Goal: Task Accomplishment & Management: Complete application form

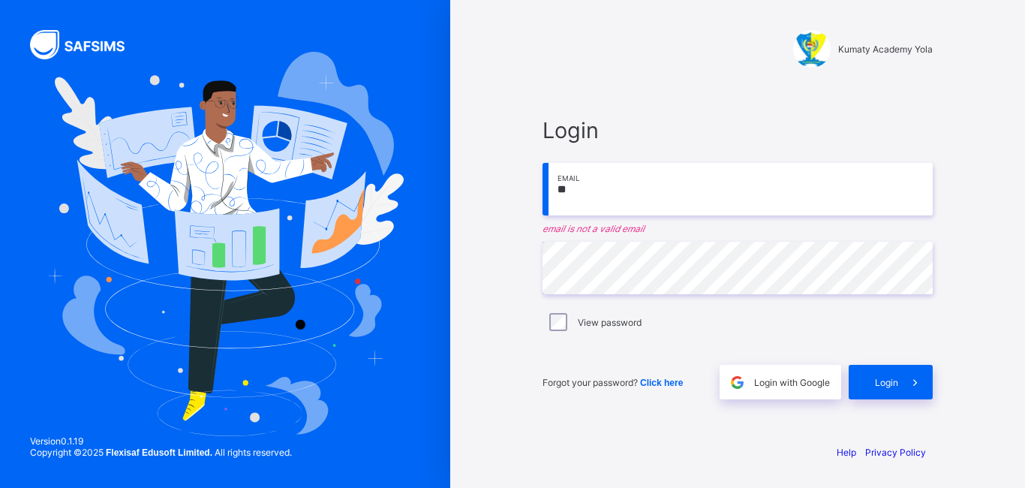
type input "**********"
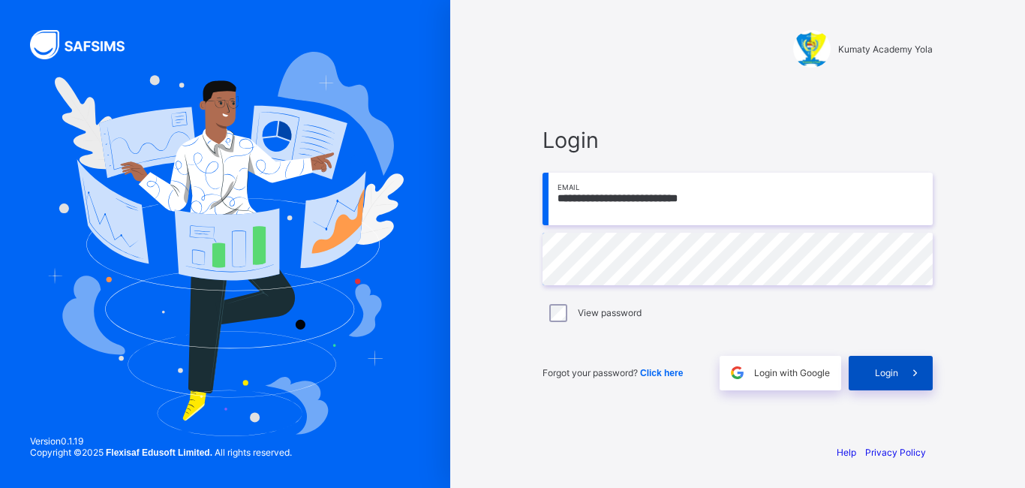
click at [899, 387] on span at bounding box center [915, 373] width 35 height 35
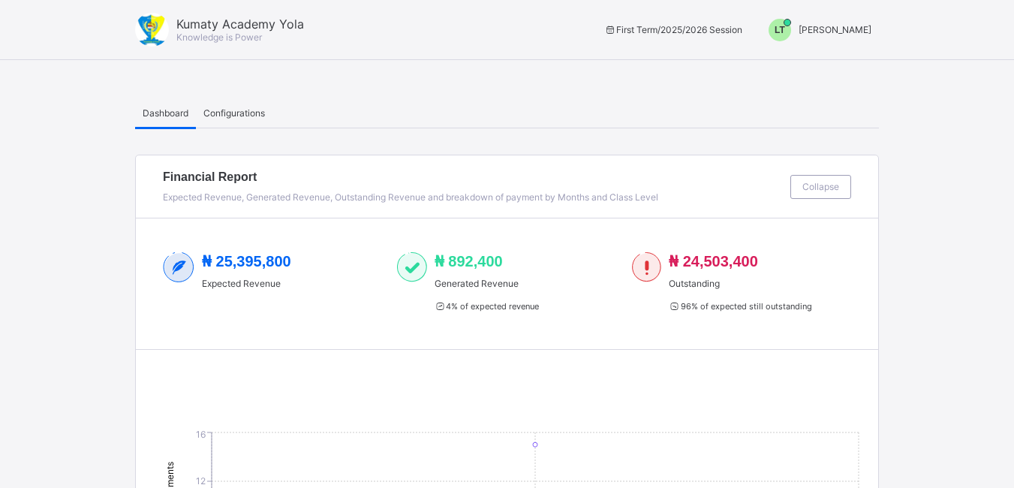
click at [785, 29] on span "LT" at bounding box center [779, 30] width 11 height 11
click at [810, 65] on span "Switch to Admin View" at bounding box center [815, 64] width 114 height 17
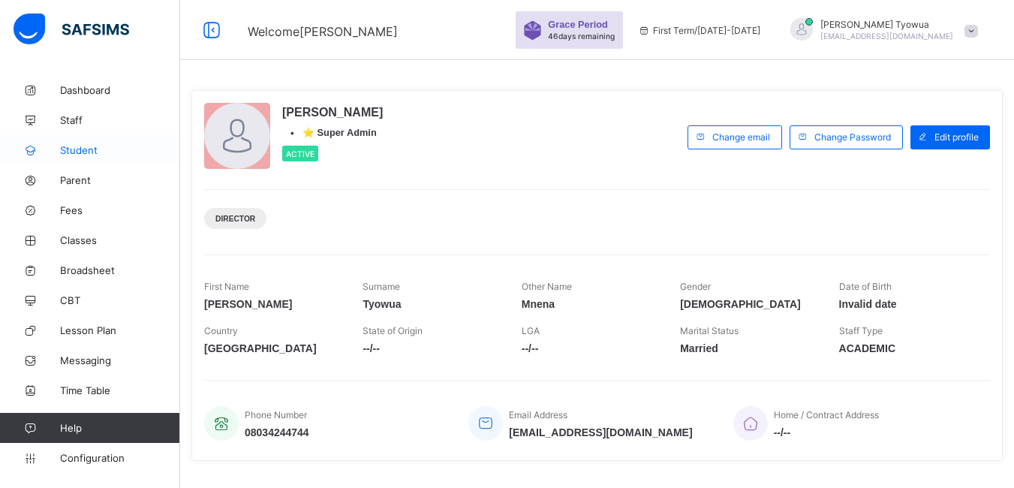
click at [80, 155] on span "Student" at bounding box center [120, 150] width 120 height 12
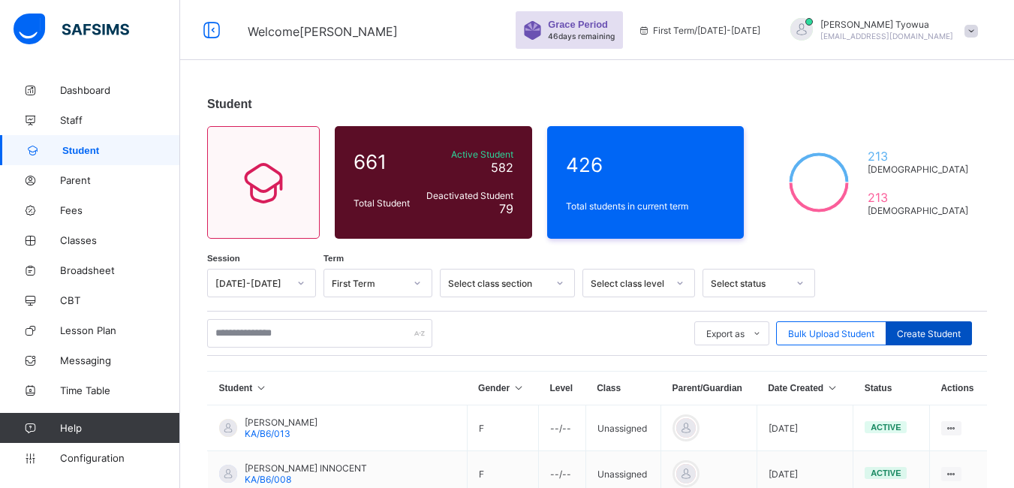
click at [940, 336] on span "Create Student" at bounding box center [929, 333] width 64 height 11
select select "**"
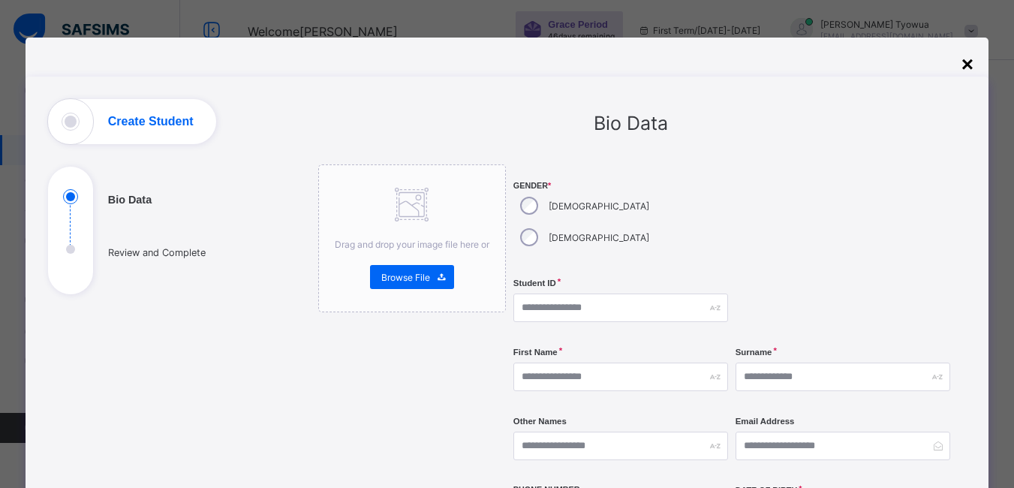
click at [973, 69] on div "×" at bounding box center [967, 65] width 12 height 24
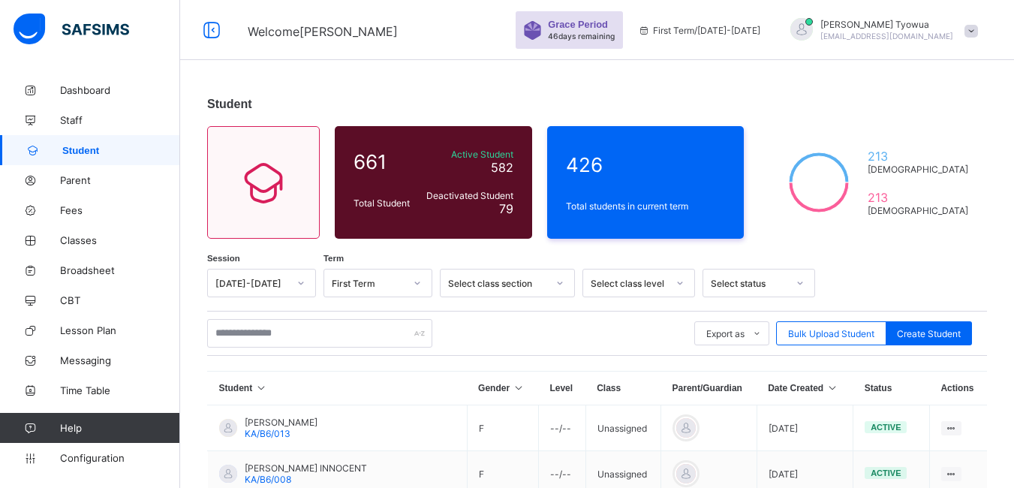
click at [811, 389] on th "Date Created" at bounding box center [804, 388] width 96 height 34
click at [826, 392] on icon at bounding box center [832, 388] width 13 height 11
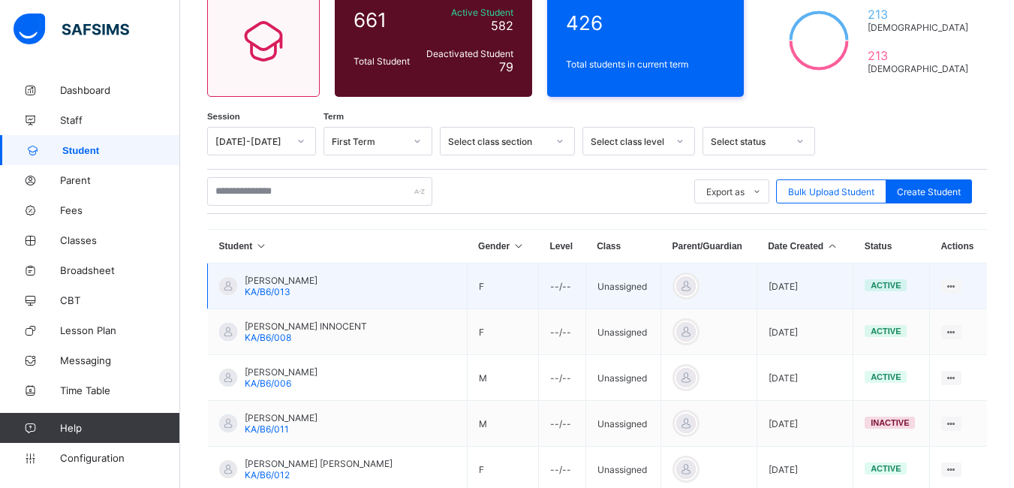
click at [813, 278] on td "[DATE]" at bounding box center [804, 286] width 96 height 46
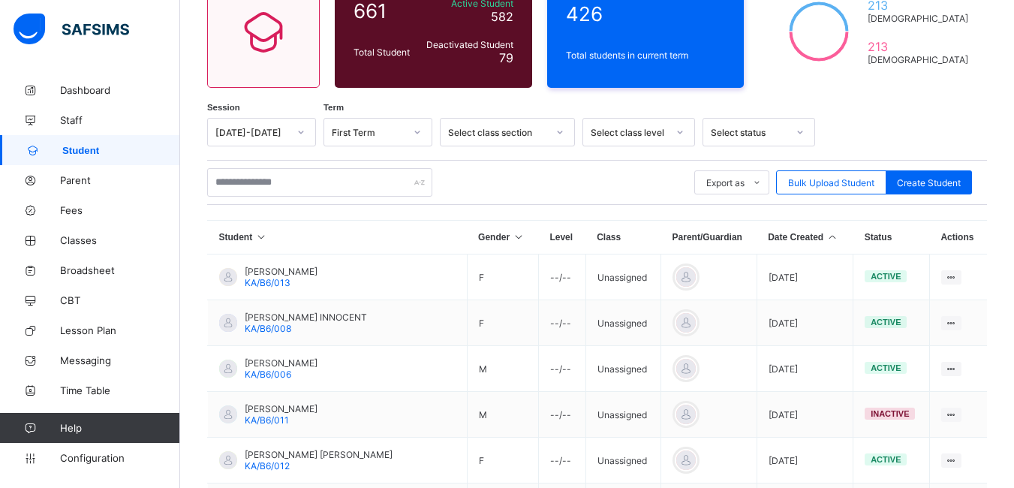
click at [826, 236] on icon at bounding box center [832, 237] width 13 height 11
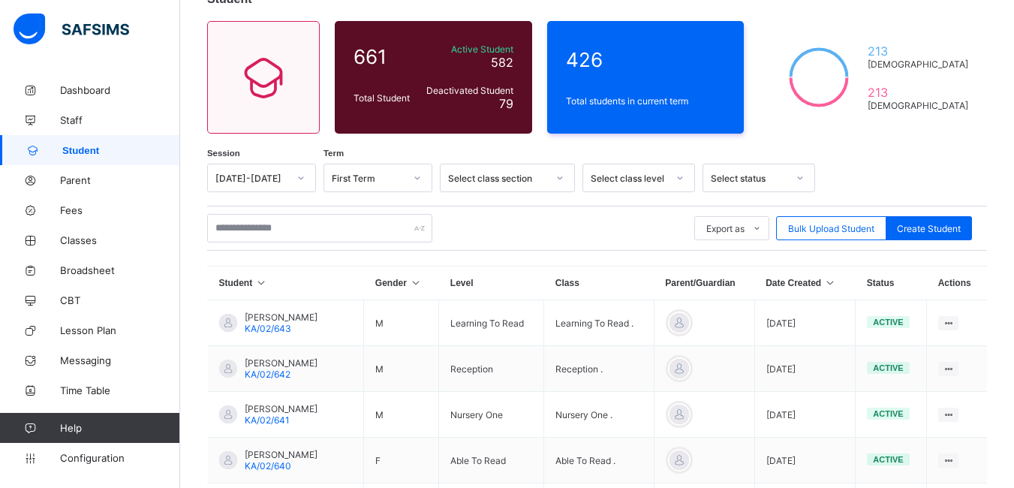
scroll to position [0, 0]
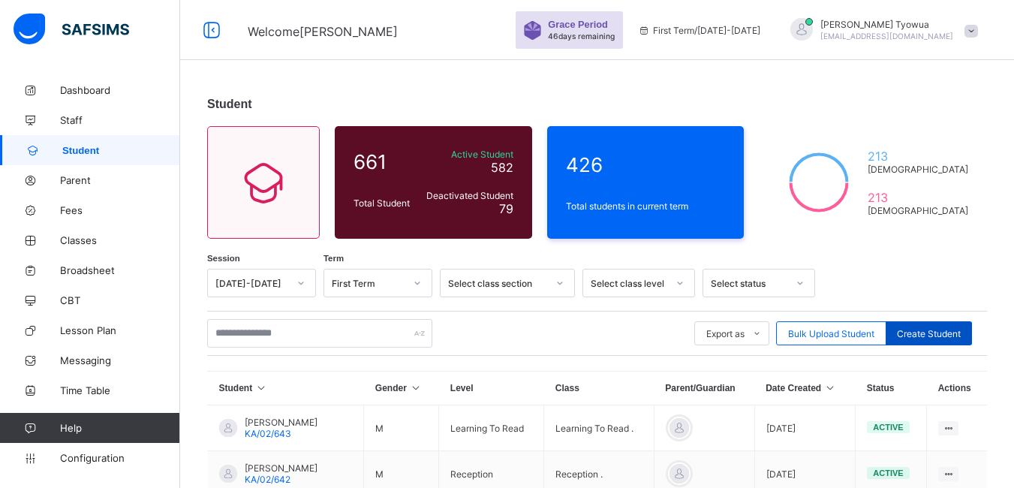
click at [938, 341] on div "Create Student" at bounding box center [928, 333] width 86 height 24
select select "**"
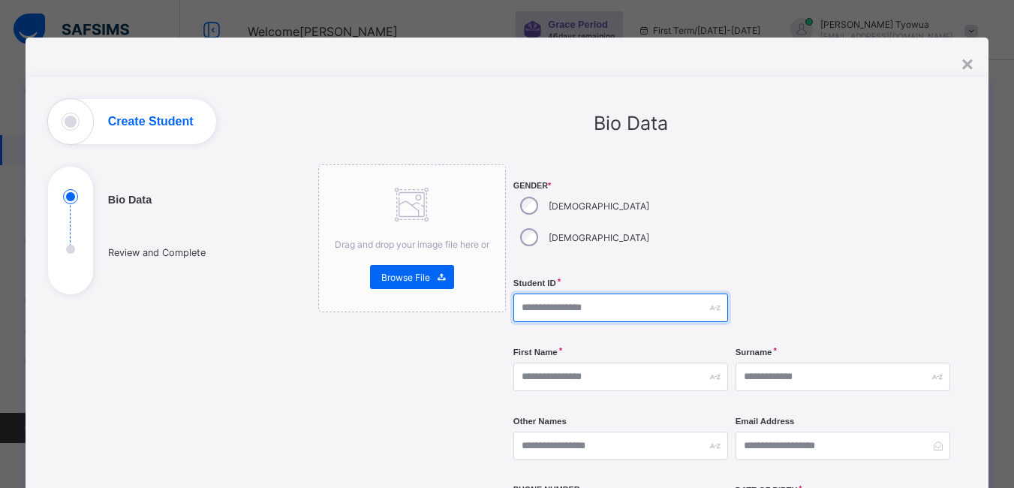
click at [581, 293] on input "text" at bounding box center [620, 307] width 215 height 29
type input "*********"
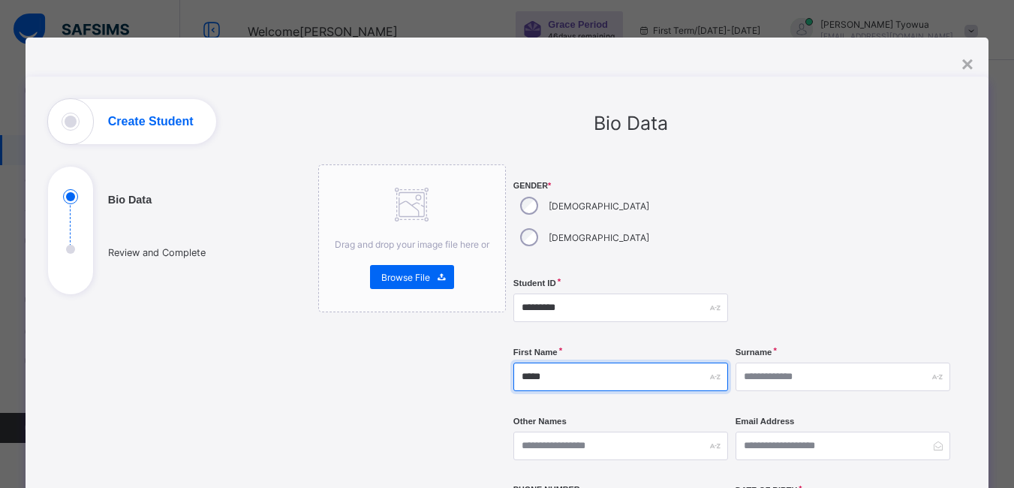
type input "*****"
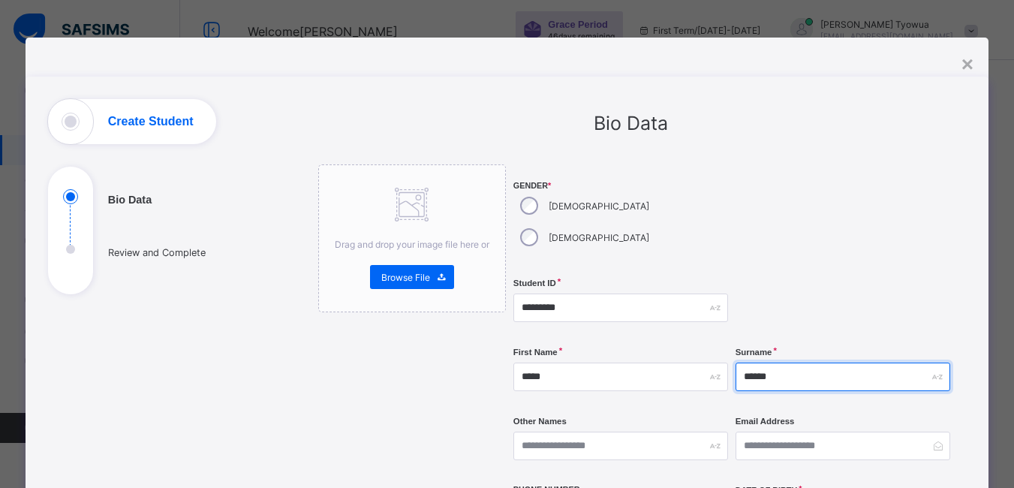
type input "******"
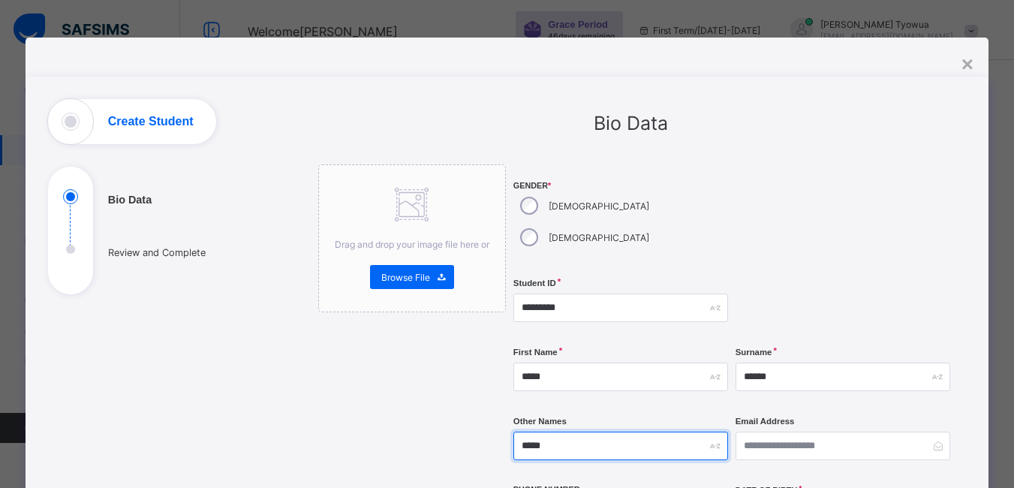
type input "*****"
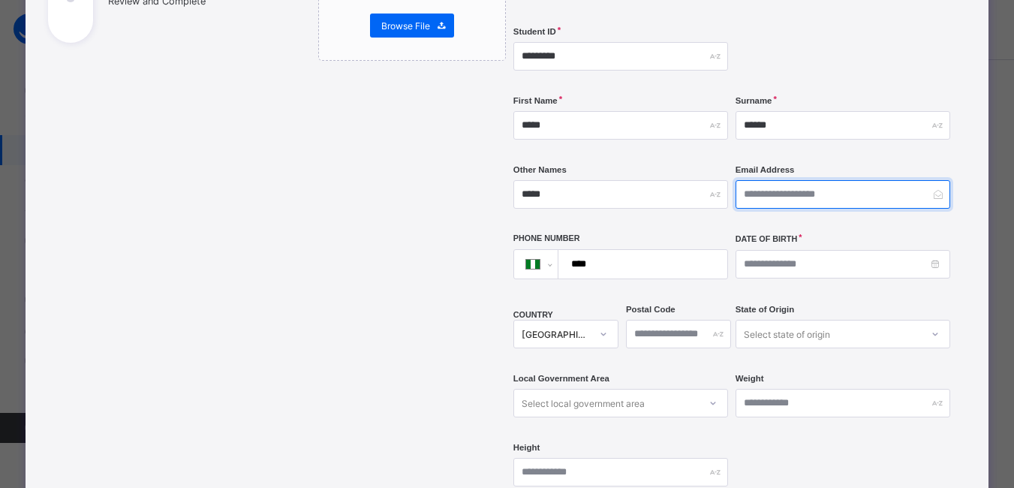
scroll to position [279, 0]
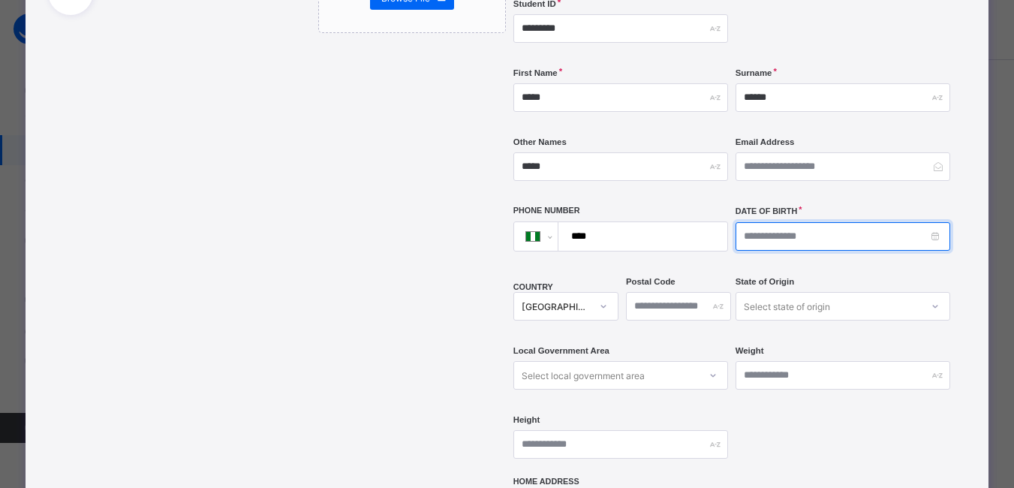
click at [780, 222] on input at bounding box center [842, 236] width 215 height 29
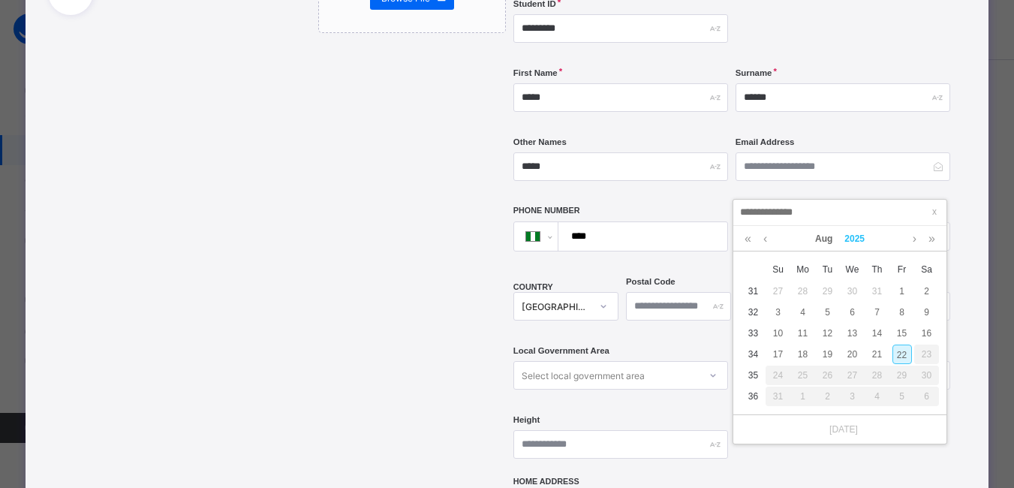
click at [855, 234] on link "2025" at bounding box center [854, 239] width 32 height 26
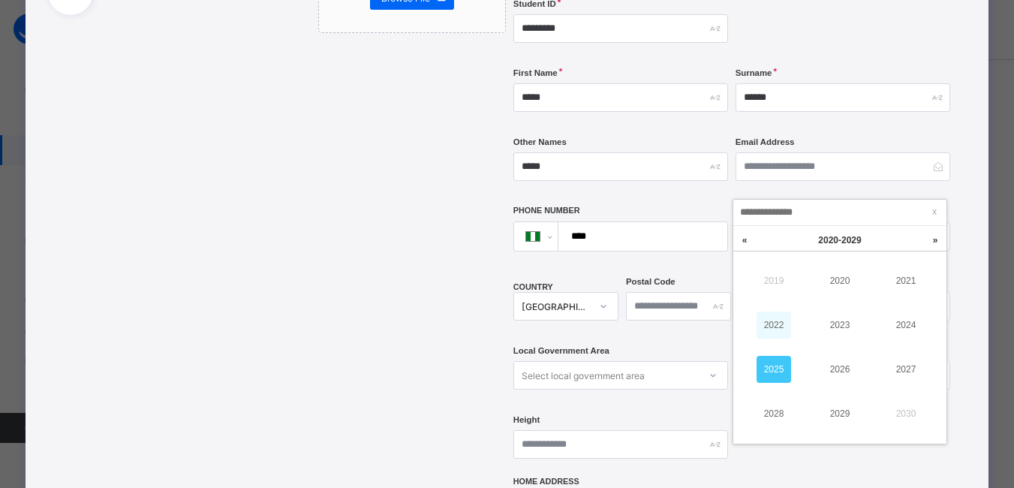
click at [779, 322] on link "2022" at bounding box center [773, 324] width 35 height 27
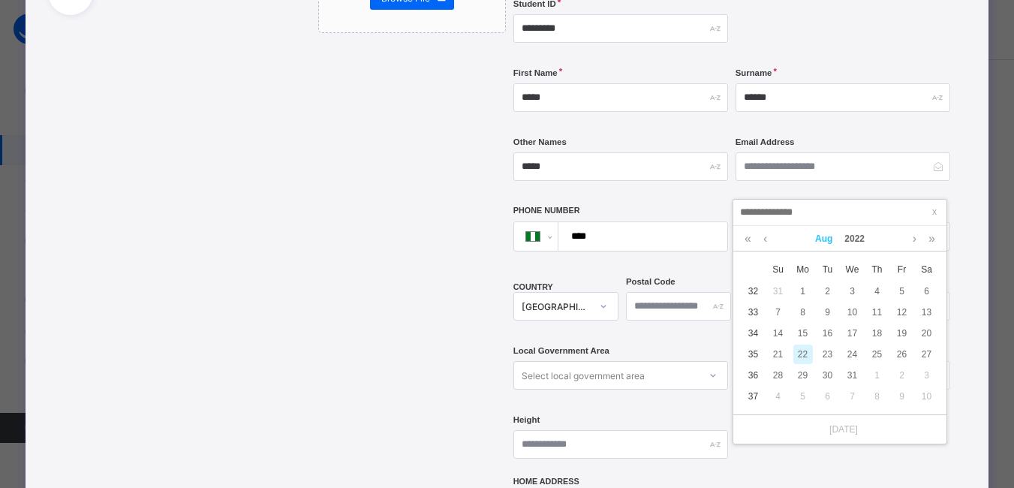
click at [825, 239] on link "Aug" at bounding box center [823, 239] width 29 height 26
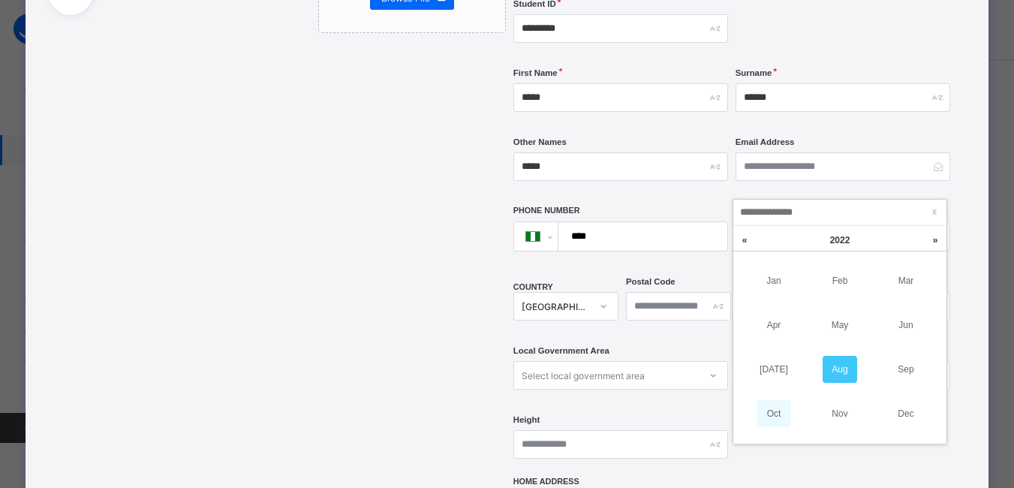
click at [770, 407] on link "Oct" at bounding box center [773, 413] width 35 height 27
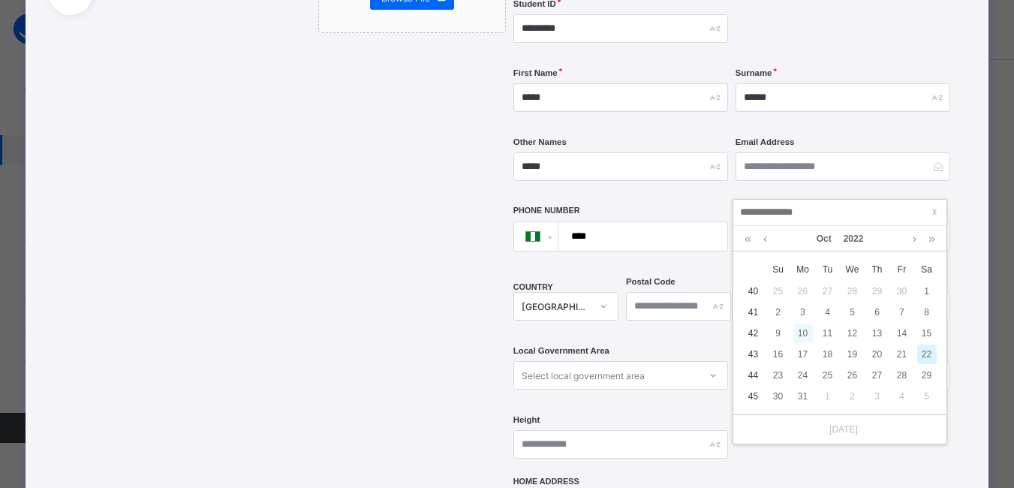
click at [803, 334] on div "10" at bounding box center [803, 333] width 20 height 20
type input "**********"
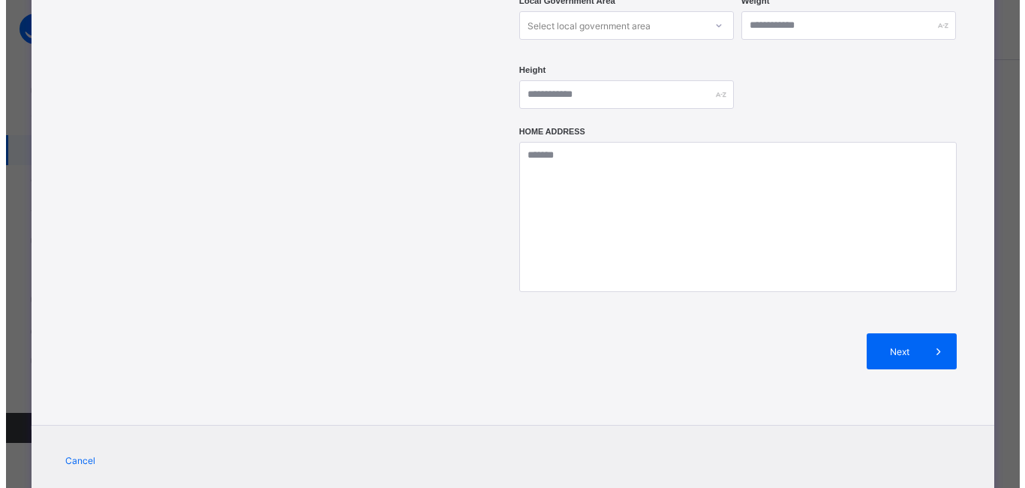
scroll to position [644, 0]
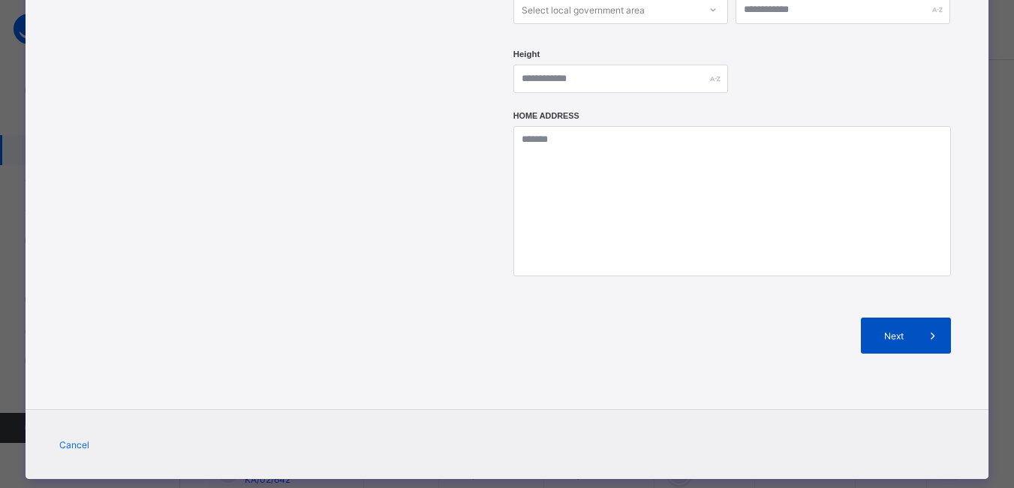
click at [919, 317] on span at bounding box center [933, 335] width 36 height 36
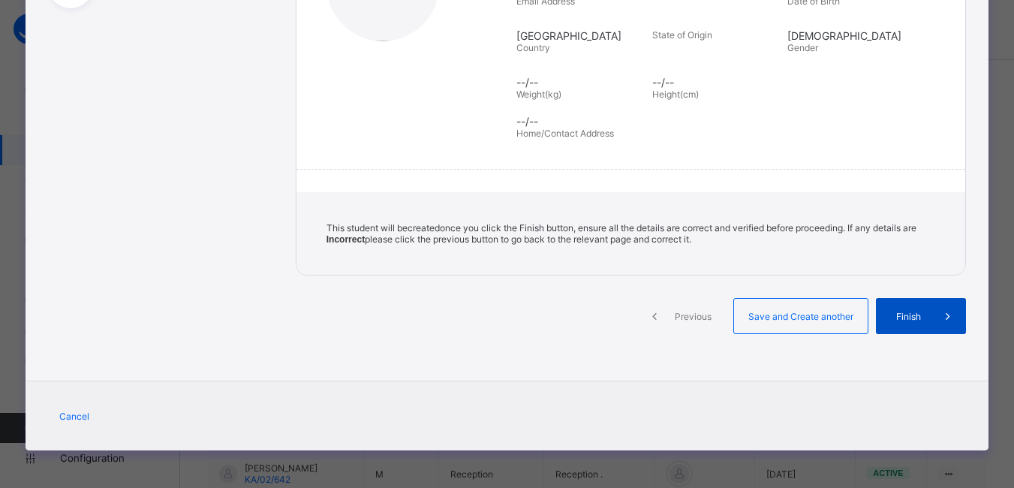
scroll to position [287, 0]
click at [918, 311] on span "Finish" at bounding box center [919, 316] width 43 height 11
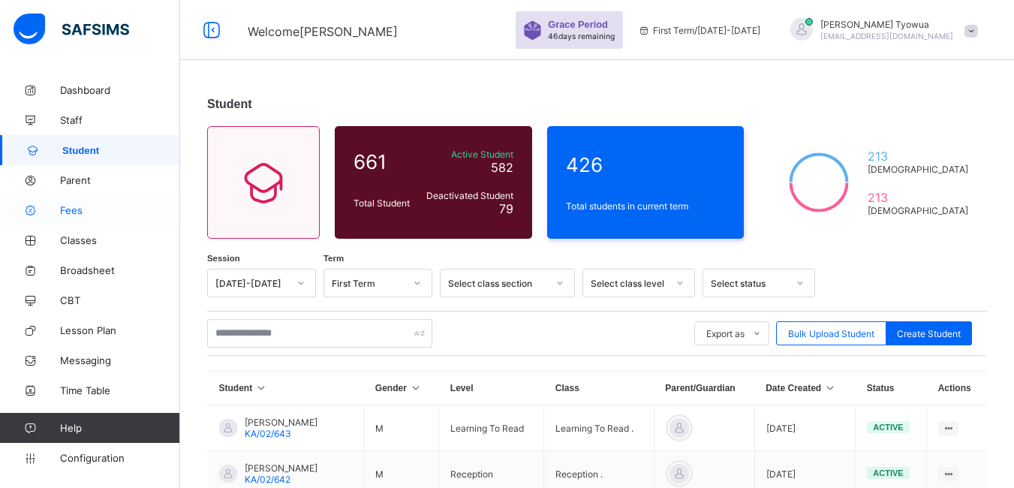
click at [62, 207] on span "Fees" at bounding box center [120, 210] width 120 height 12
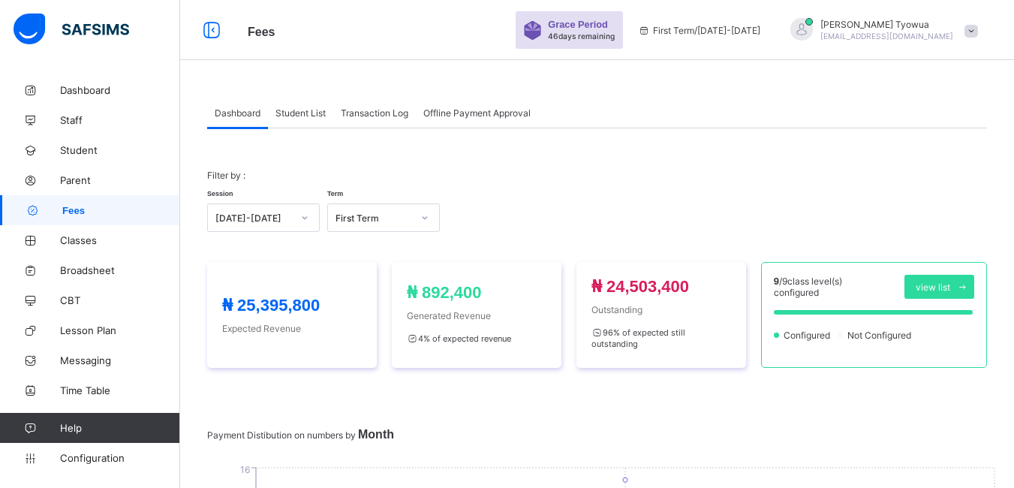
click at [319, 116] on span "Student List" at bounding box center [300, 112] width 50 height 11
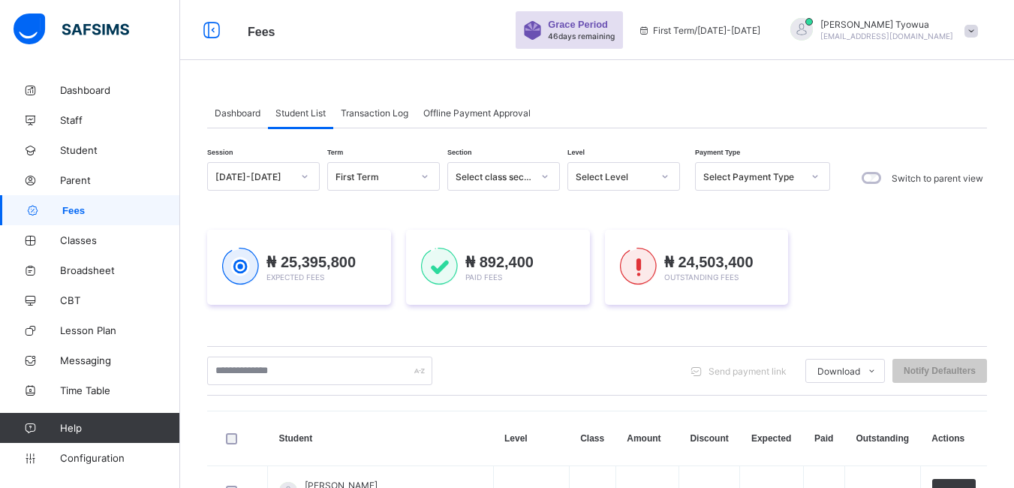
scroll to position [95, 0]
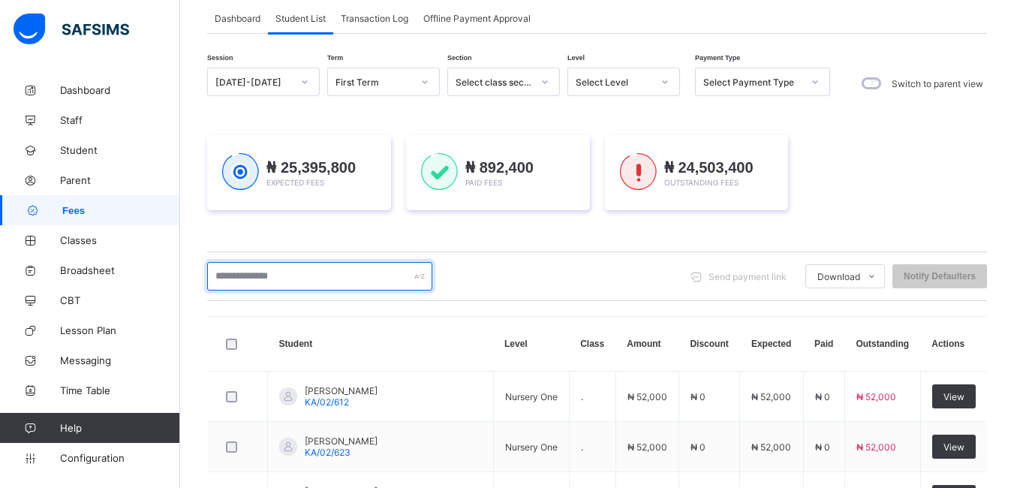
click at [311, 282] on input "text" at bounding box center [319, 276] width 225 height 29
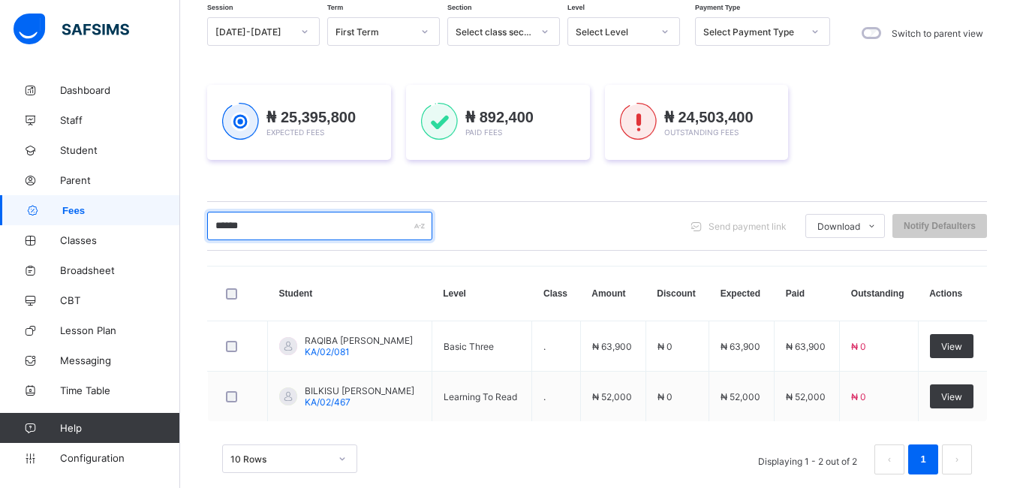
scroll to position [169, 0]
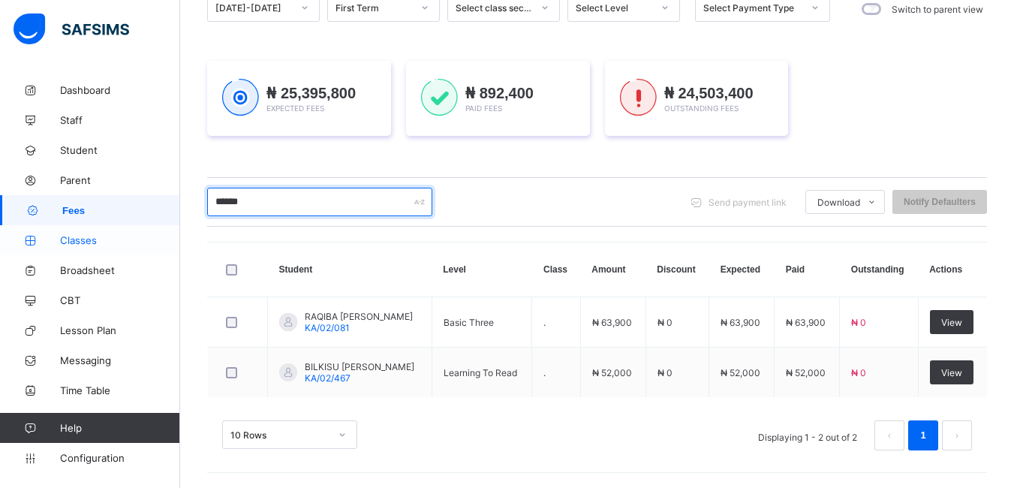
type input "******"
click at [99, 239] on span "Classes" at bounding box center [120, 240] width 120 height 12
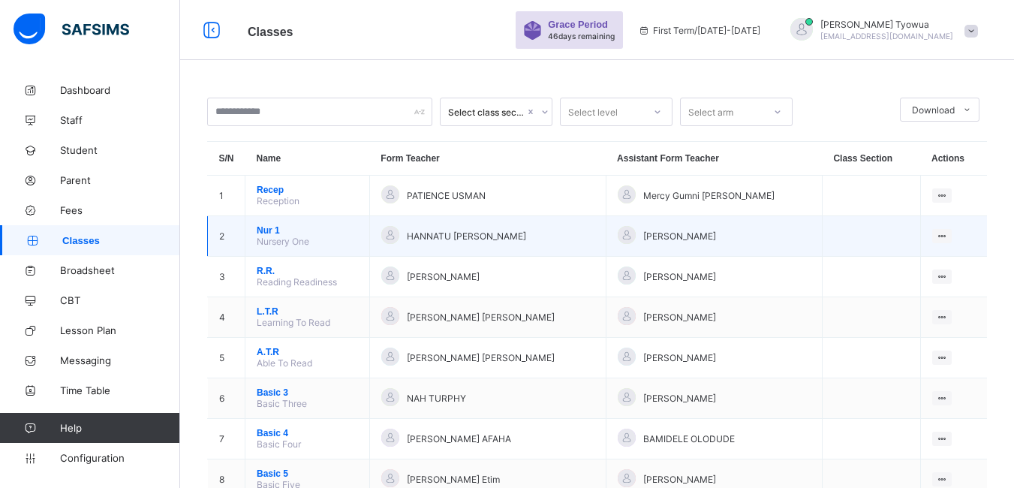
click at [263, 232] on span "Nur 1" at bounding box center [307, 230] width 101 height 11
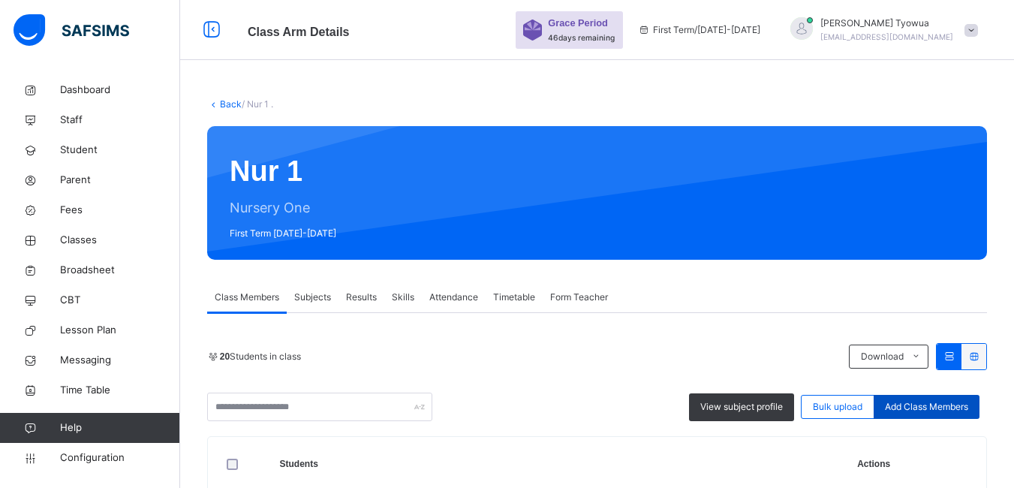
click at [919, 395] on div "Add Class Members" at bounding box center [926, 407] width 106 height 24
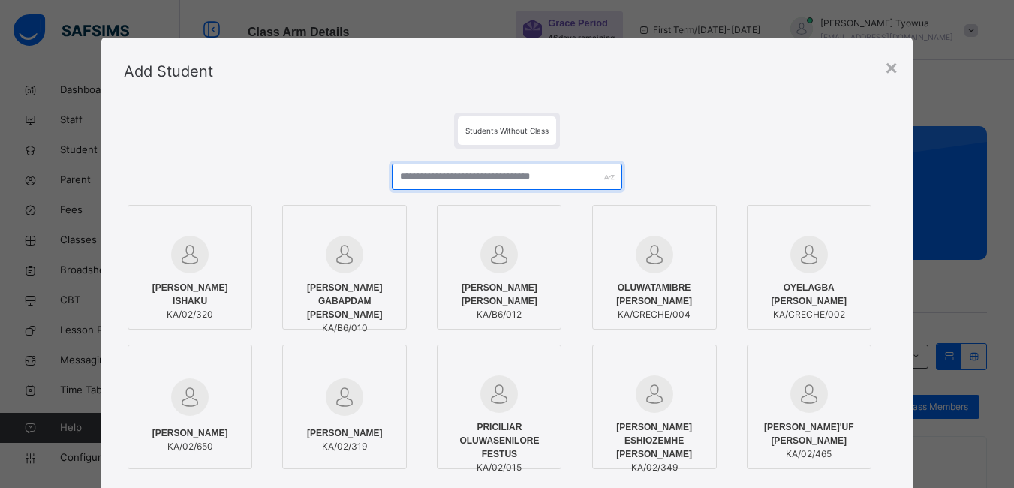
click at [519, 178] on input "text" at bounding box center [507, 177] width 230 height 26
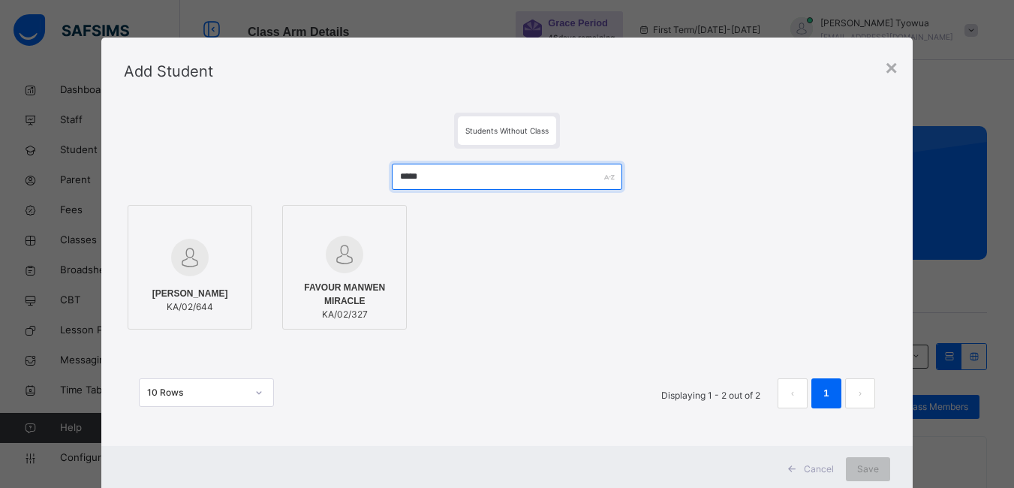
type input "*****"
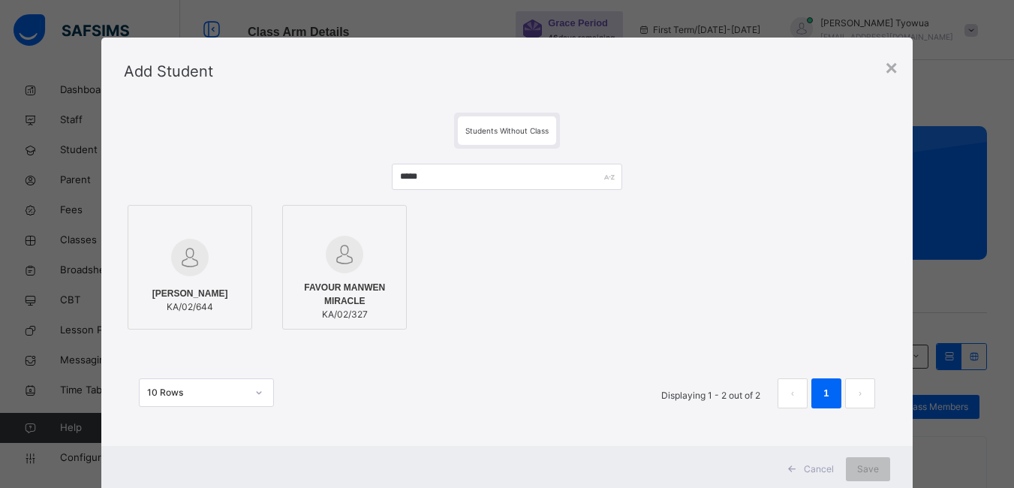
click at [202, 284] on div "[PERSON_NAME] [PERSON_NAME]/02/644" at bounding box center [190, 300] width 108 height 42
click at [875, 467] on span "Save" at bounding box center [878, 469] width 22 height 14
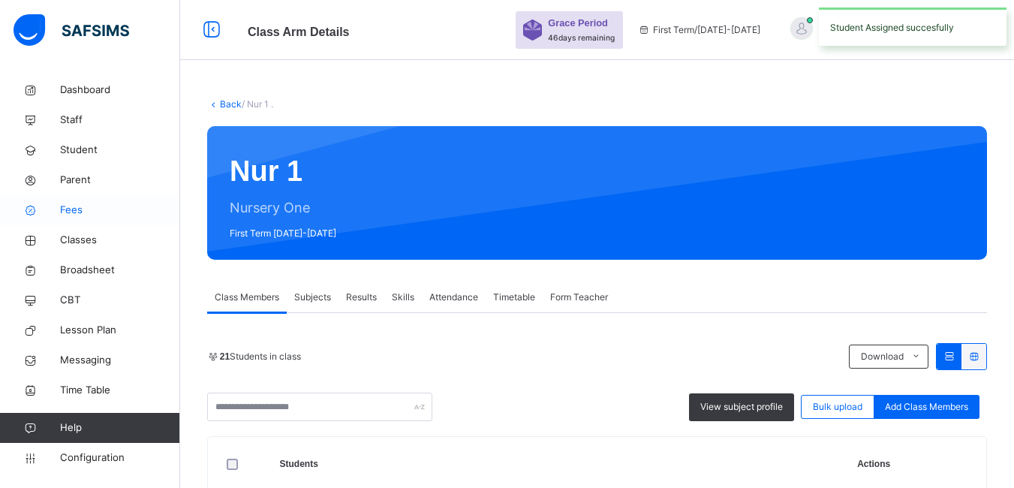
click at [74, 201] on link "Fees" at bounding box center [90, 210] width 180 height 30
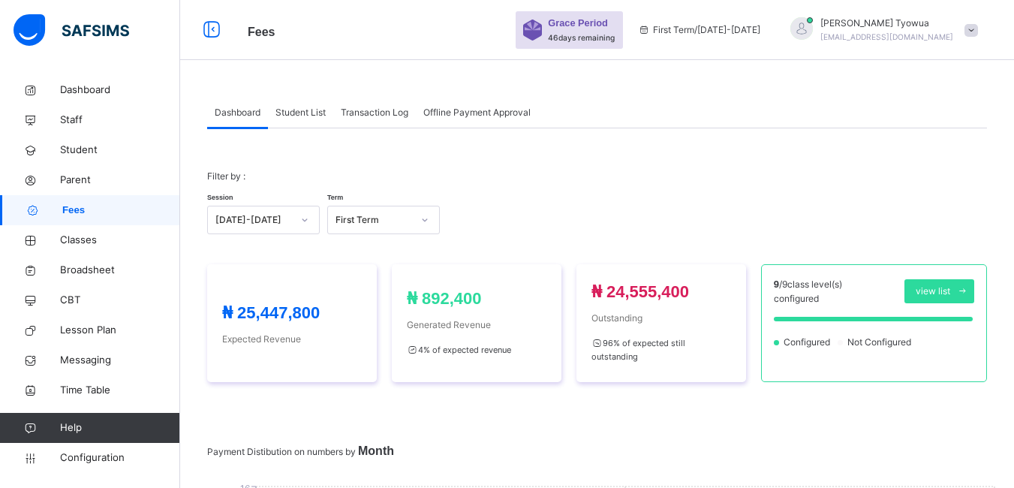
click at [304, 120] on div "Student List" at bounding box center [300, 113] width 65 height 30
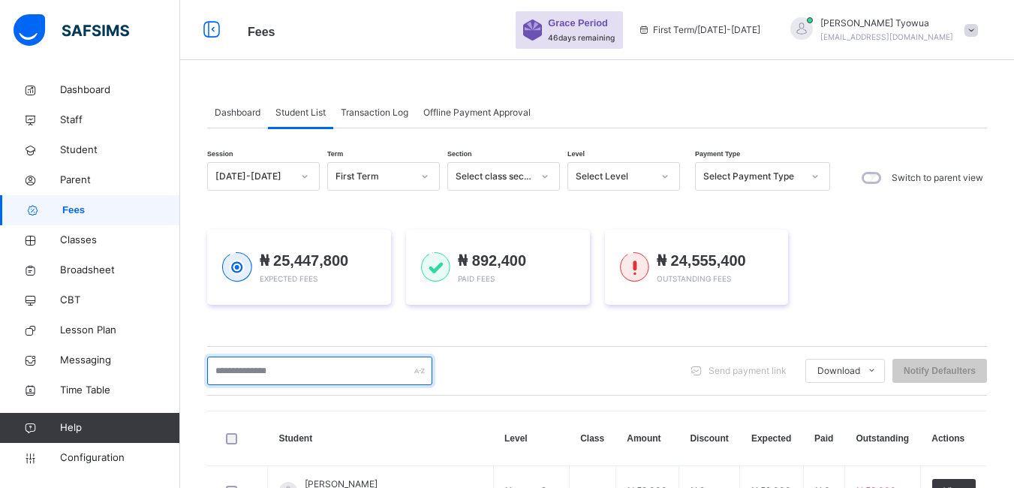
click at [317, 360] on input "text" at bounding box center [319, 370] width 225 height 29
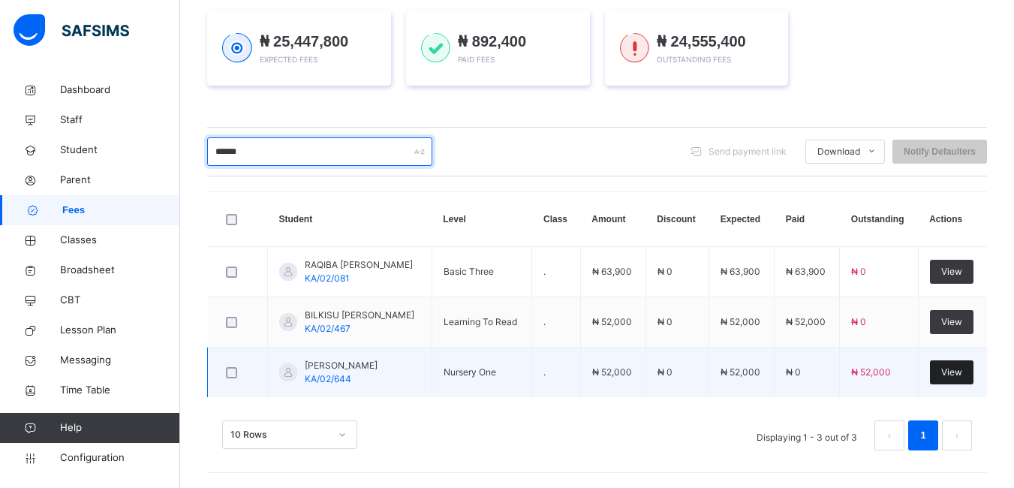
type input "******"
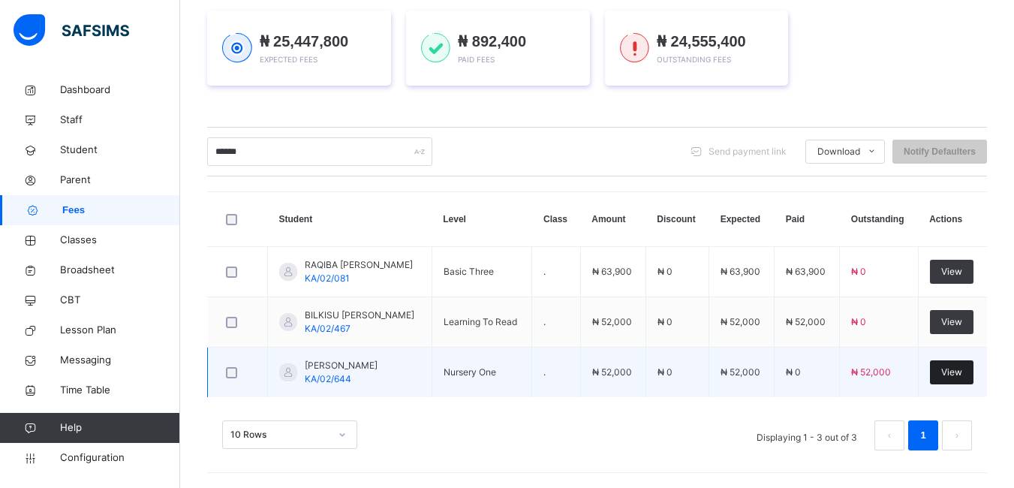
click at [955, 370] on span "View" at bounding box center [951, 372] width 21 height 14
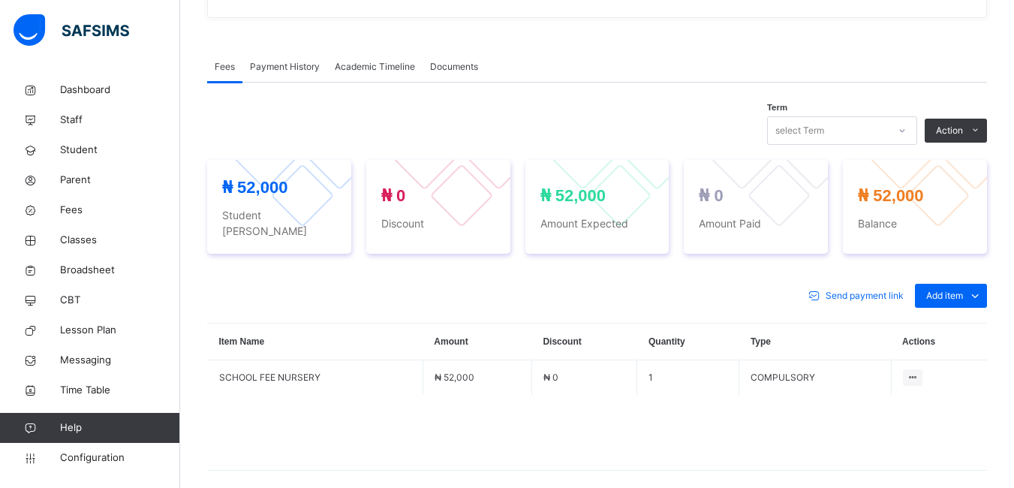
scroll to position [426, 0]
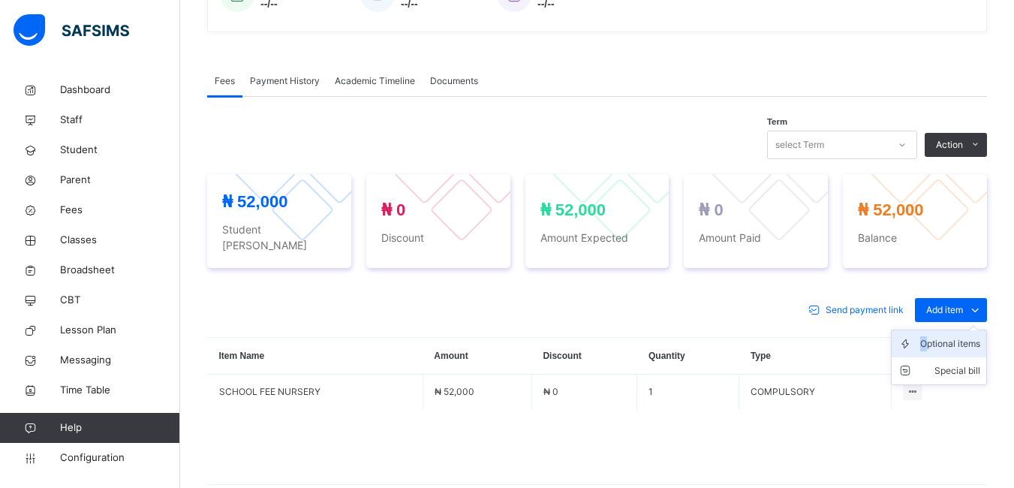
click at [934, 336] on div "Optional items" at bounding box center [950, 343] width 60 height 15
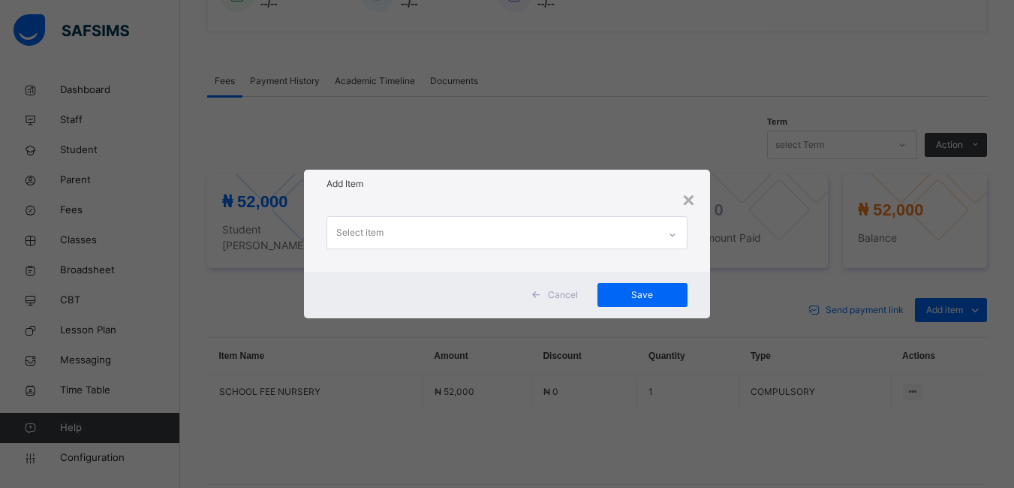
click at [595, 231] on div "Select item" at bounding box center [492, 233] width 330 height 32
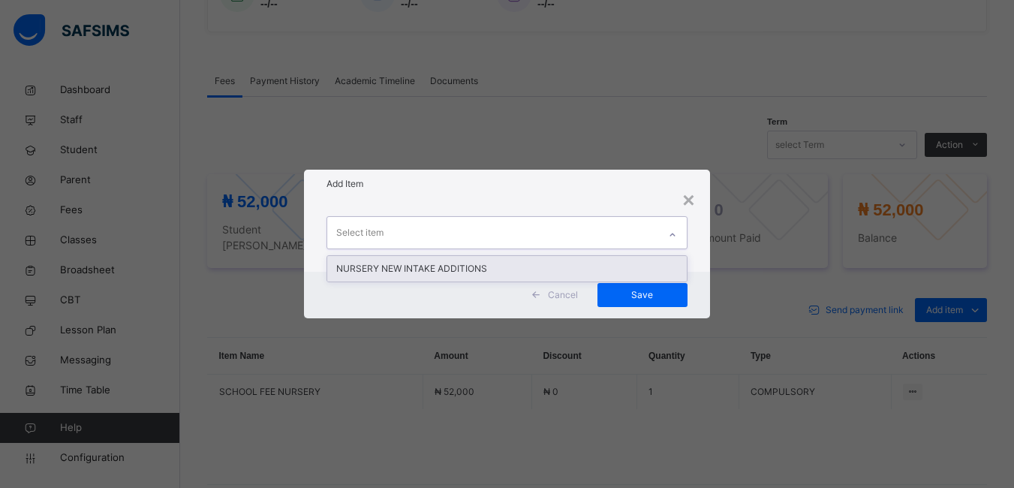
click at [470, 266] on div "NURSERY NEW INTAKE ADDITIONS" at bounding box center [506, 269] width 359 height 26
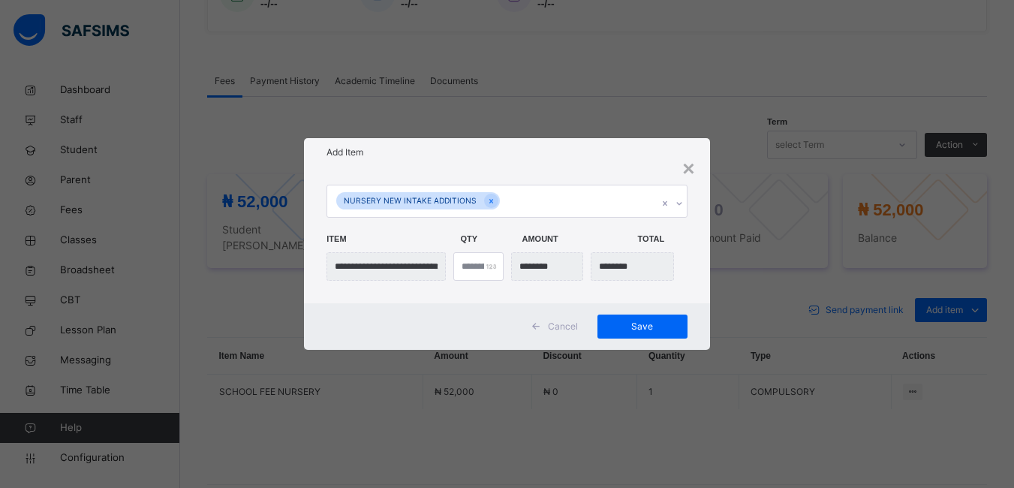
click at [500, 230] on span "Qty" at bounding box center [487, 239] width 54 height 28
click at [671, 324] on span "Save" at bounding box center [650, 327] width 68 height 14
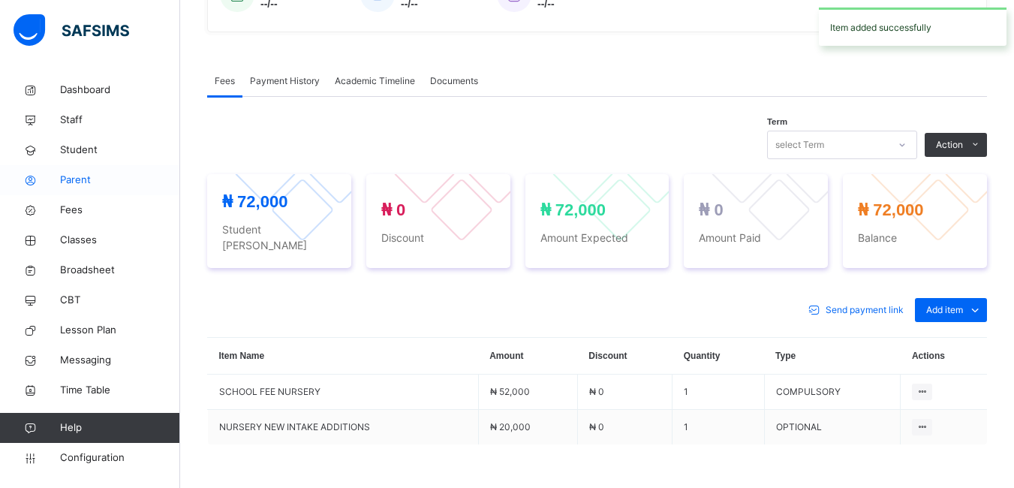
click at [94, 176] on span "Parent" at bounding box center [120, 180] width 120 height 15
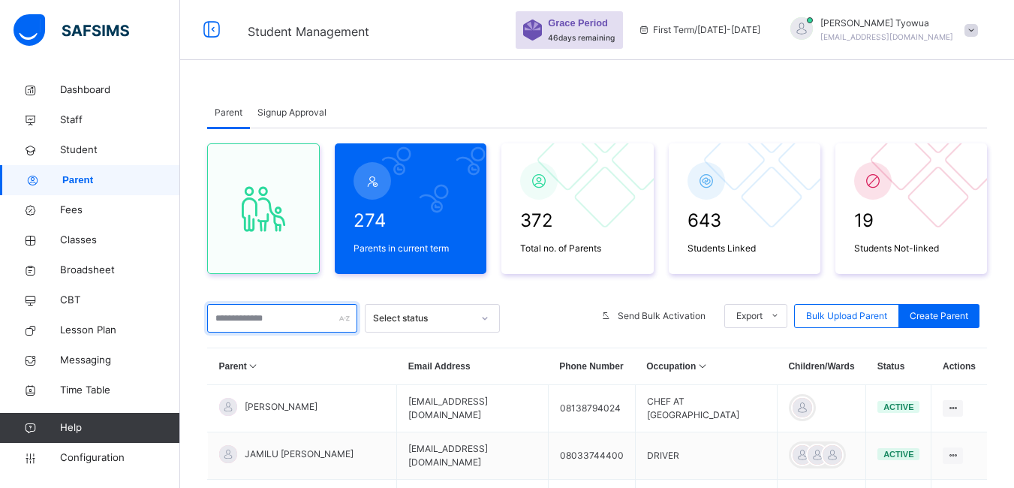
click at [293, 311] on input "text" at bounding box center [282, 318] width 150 height 29
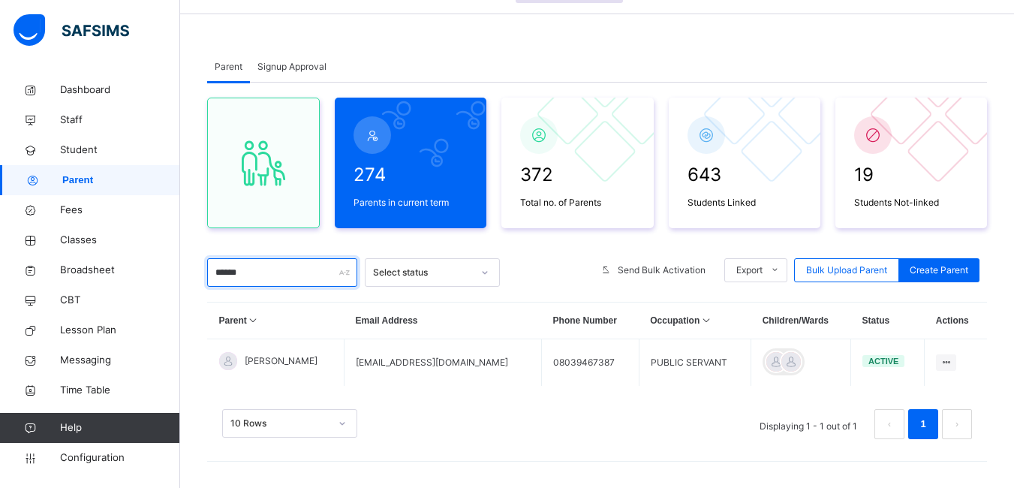
scroll to position [50, 0]
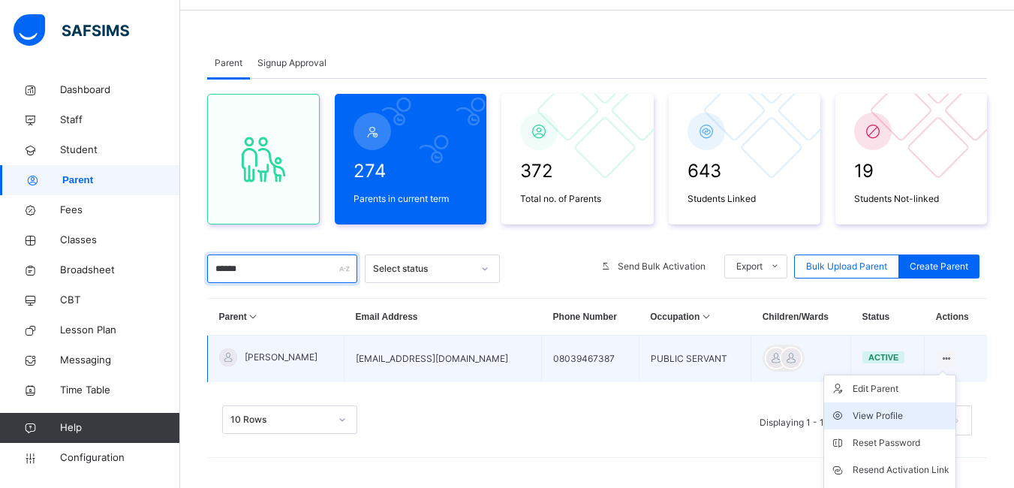
type input "******"
click at [897, 413] on div "View Profile" at bounding box center [900, 415] width 97 height 15
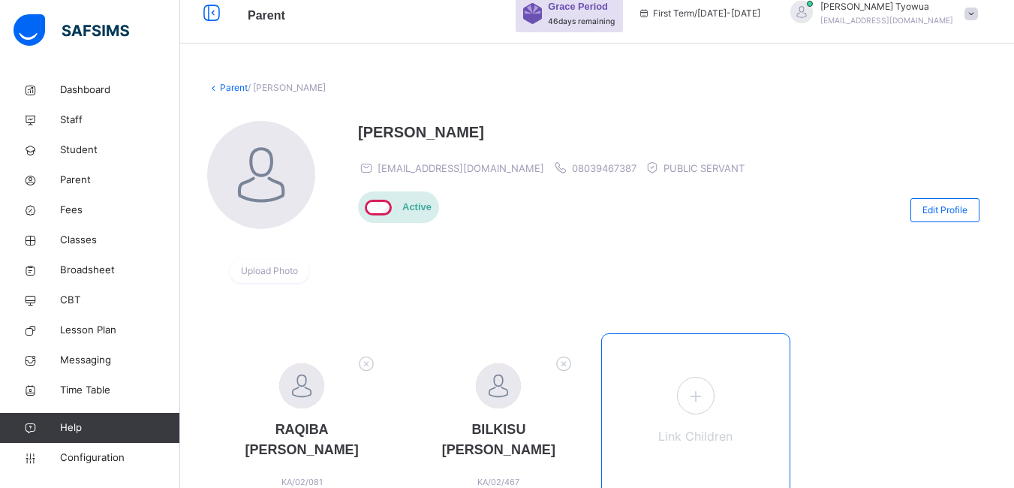
scroll to position [87, 0]
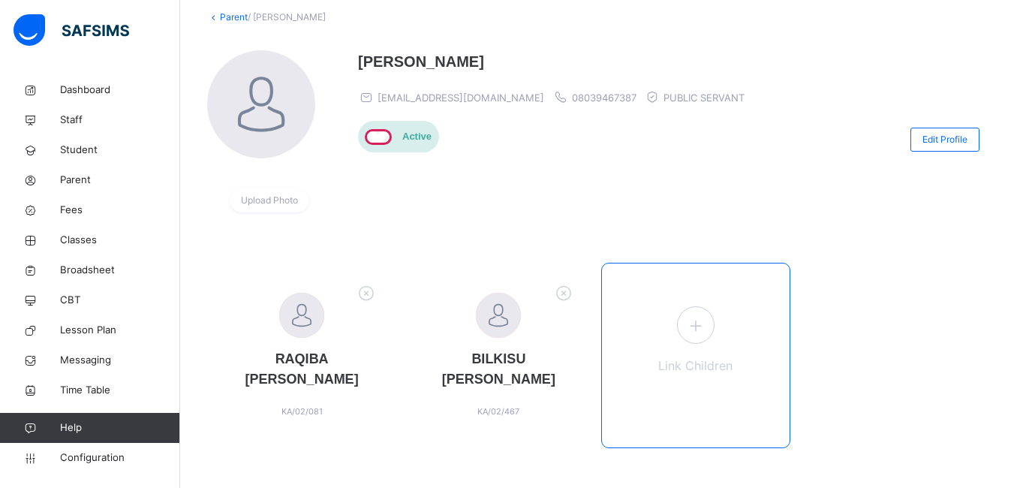
click at [703, 322] on icon at bounding box center [694, 325] width 27 height 29
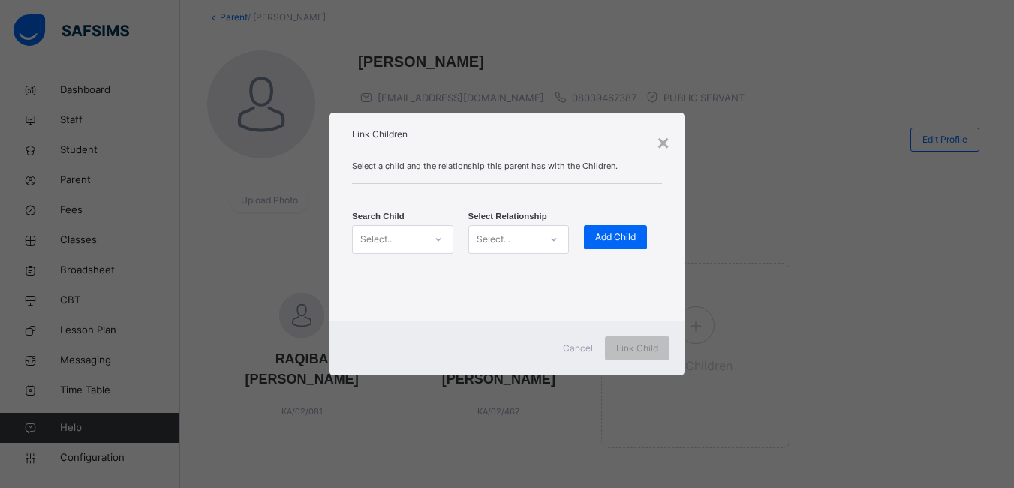
click at [439, 239] on icon at bounding box center [437, 240] width 5 height 3
type input "******"
click at [394, 265] on div "[PERSON_NAME] [PERSON_NAME]/02/644" at bounding box center [406, 279] width 101 height 38
click at [531, 248] on div "Select..." at bounding box center [509, 239] width 72 height 23
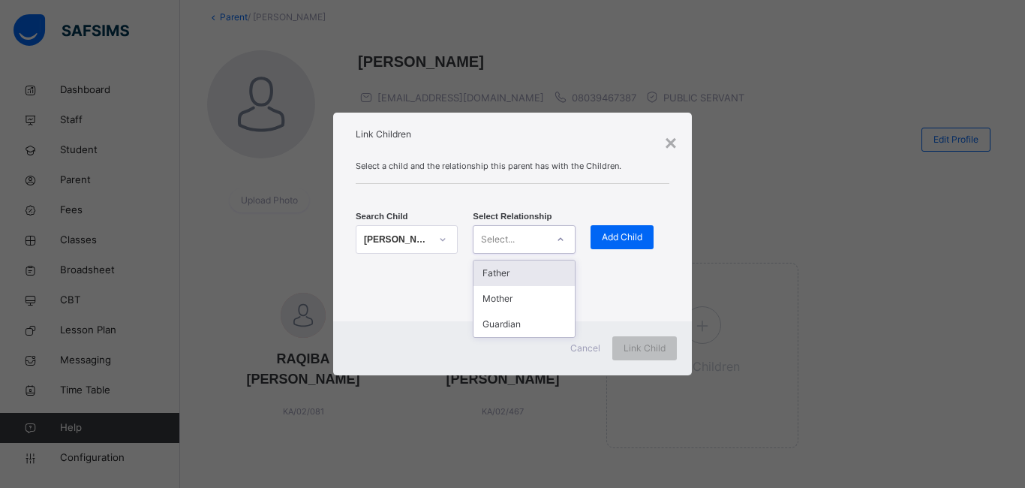
click at [506, 278] on div "Father" at bounding box center [523, 273] width 101 height 26
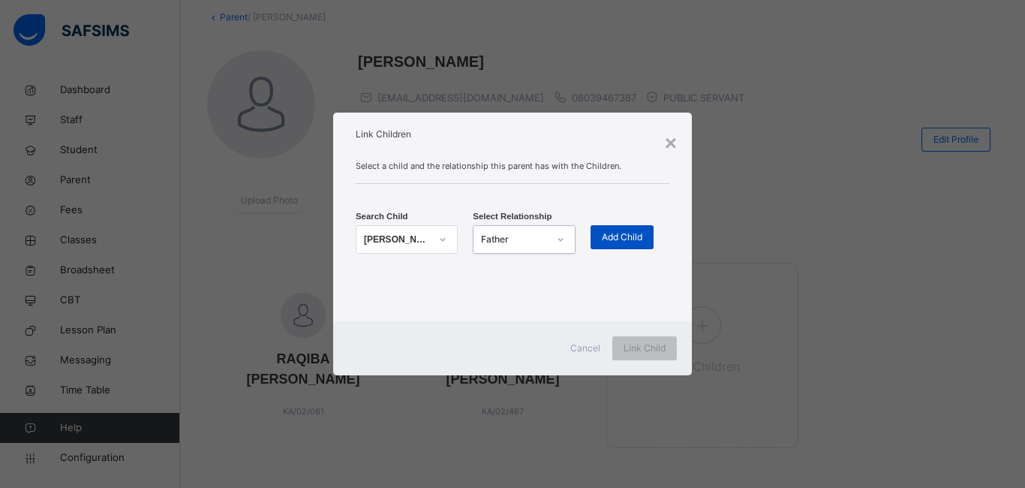
click at [608, 233] on span "Add Child" at bounding box center [622, 237] width 41 height 14
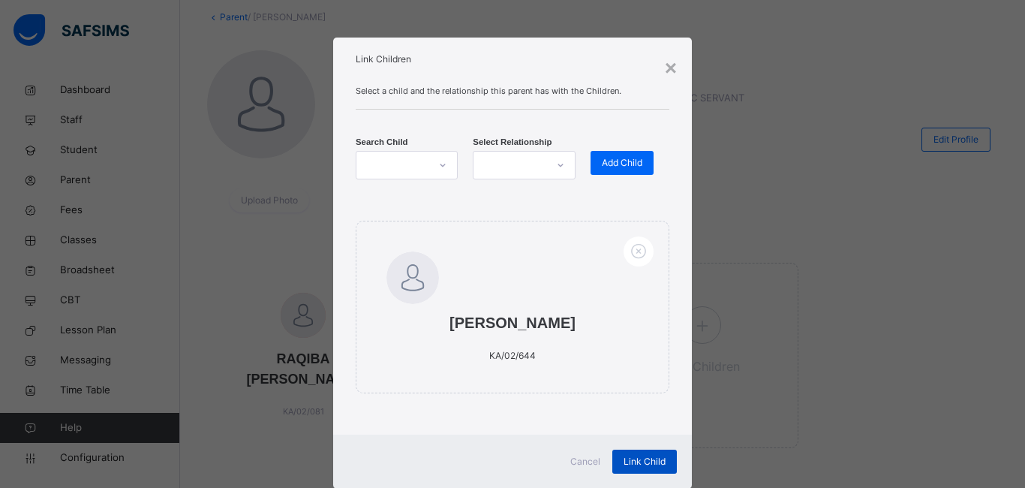
click at [631, 470] on div "Link Child" at bounding box center [644, 461] width 65 height 24
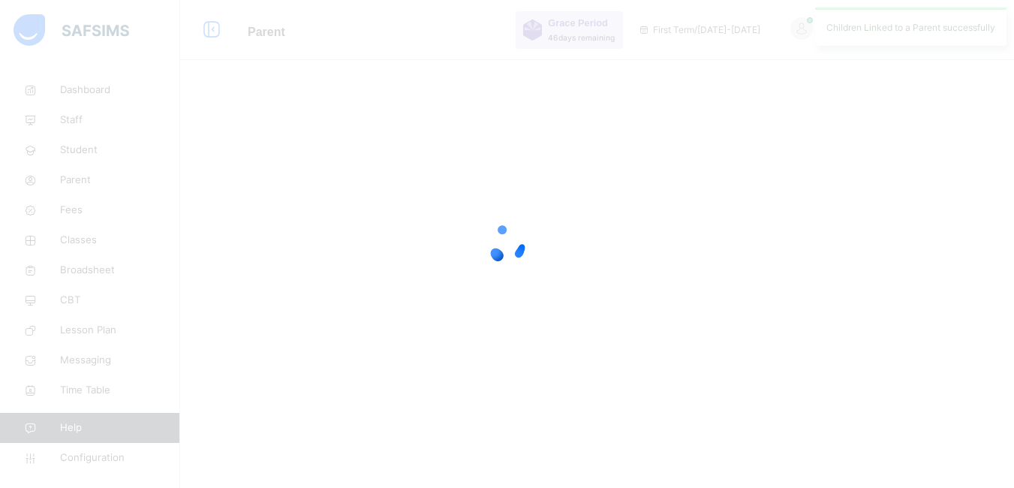
scroll to position [0, 0]
